Goal: Information Seeking & Learning: Learn about a topic

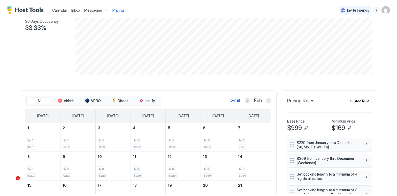
scroll to position [83, 0]
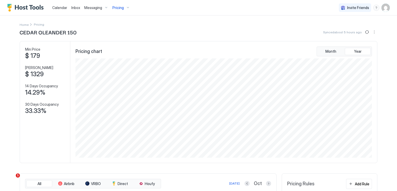
scroll to position [99, 298]
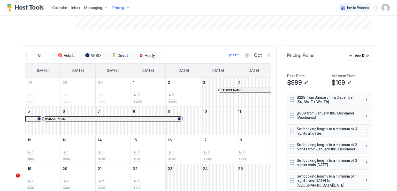
click at [267, 54] on button "Next month" at bounding box center [268, 55] width 5 height 5
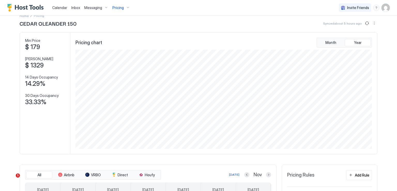
scroll to position [0, 0]
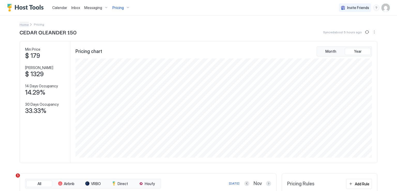
click at [25, 25] on span "Home" at bounding box center [24, 25] width 9 height 4
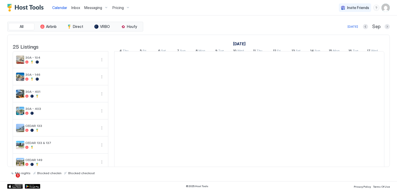
scroll to position [0, 287]
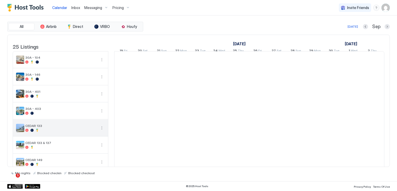
click at [103, 132] on div "CEDAR 133" at bounding box center [60, 128] width 95 height 17
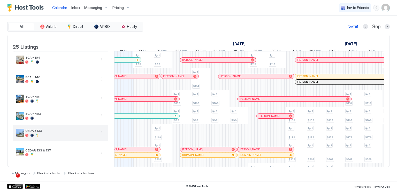
click at [101, 136] on button "More options" at bounding box center [102, 133] width 6 height 6
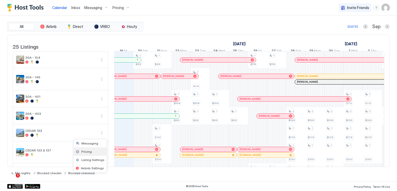
click at [89, 151] on span "Pricing" at bounding box center [86, 152] width 10 height 4
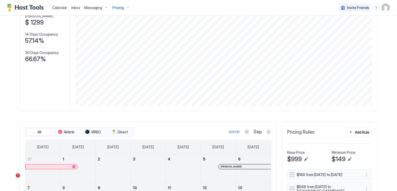
scroll to position [129, 0]
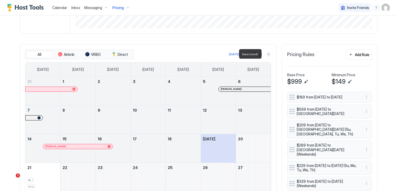
click at [266, 54] on button "Next month" at bounding box center [268, 54] width 5 height 5
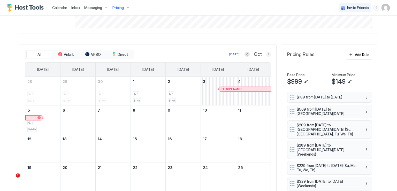
click at [266, 55] on button "Next month" at bounding box center [268, 54] width 5 height 5
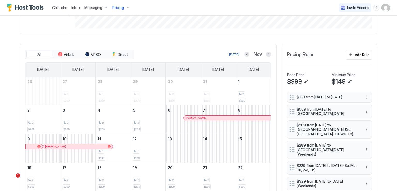
scroll to position [181, 0]
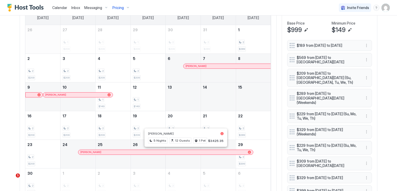
click at [186, 152] on div at bounding box center [188, 152] width 4 height 4
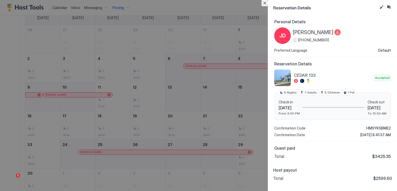
click at [266, 4] on button "Close" at bounding box center [265, 3] width 6 height 6
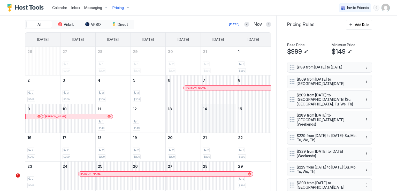
scroll to position [129, 0]
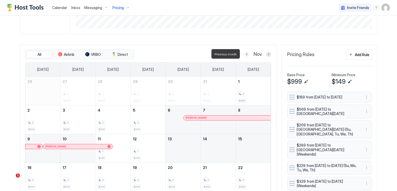
click at [245, 54] on button "Previous month" at bounding box center [246, 54] width 5 height 5
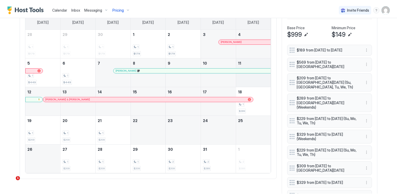
scroll to position [181, 0]
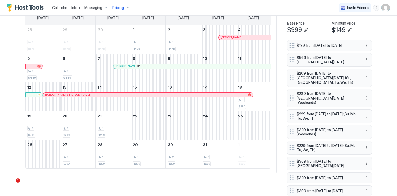
click at [228, 66] on div "[PERSON_NAME]" at bounding box center [192, 65] width 153 height 3
